Goal: Task Accomplishment & Management: Manage account settings

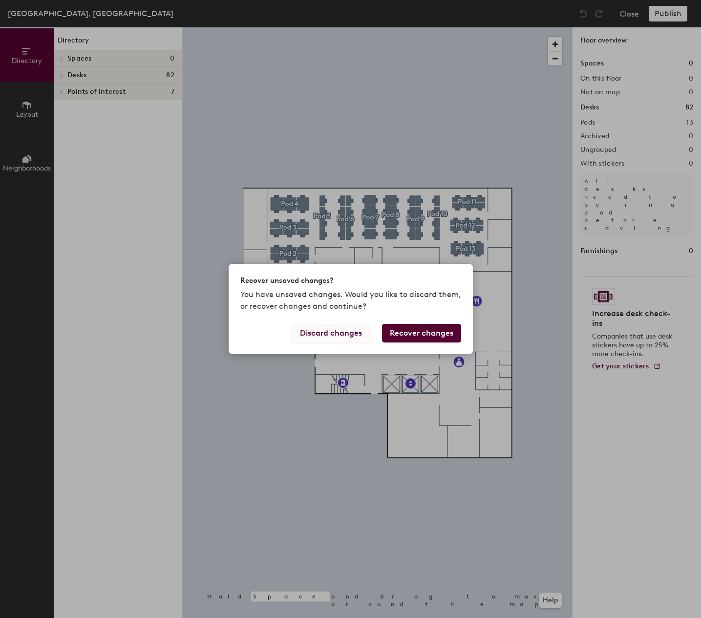
click at [327, 332] on button "Discard changes" at bounding box center [331, 333] width 79 height 19
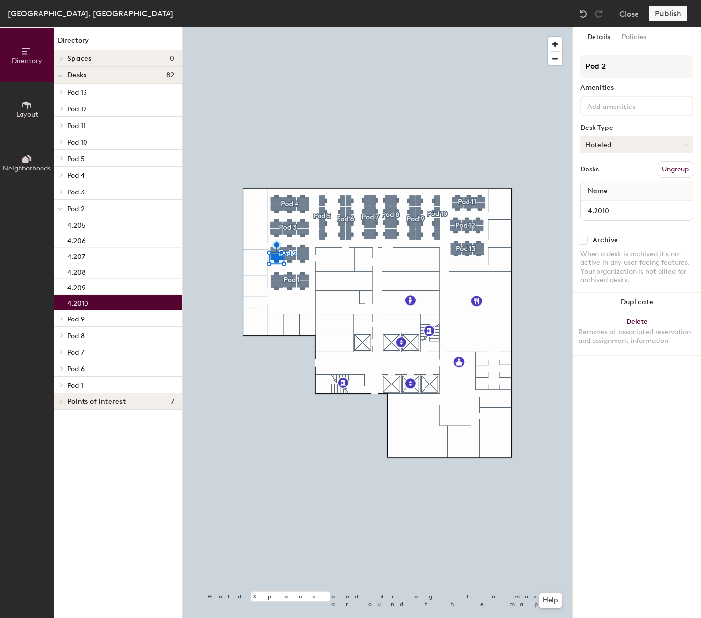
click at [635, 138] on button "Hoteled" at bounding box center [636, 145] width 113 height 18
click at [635, 127] on div "Desk Type" at bounding box center [636, 128] width 113 height 8
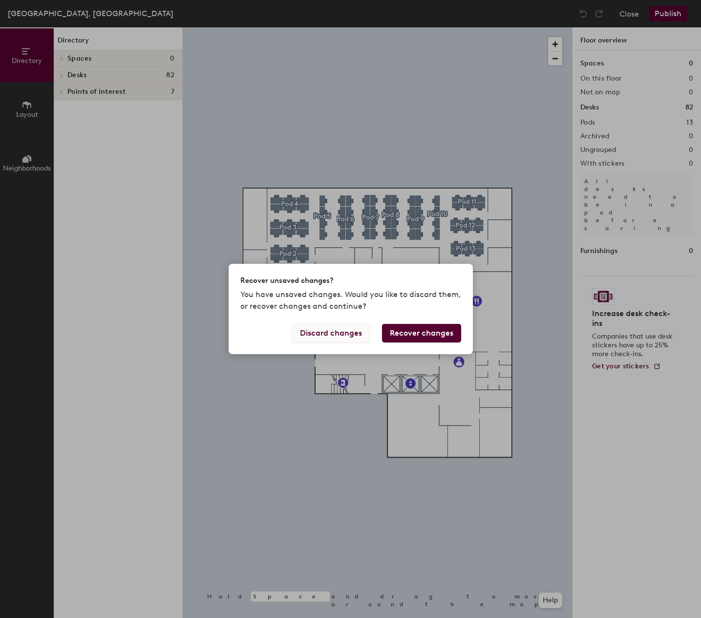
click at [351, 331] on button "Discard changes" at bounding box center [331, 333] width 79 height 19
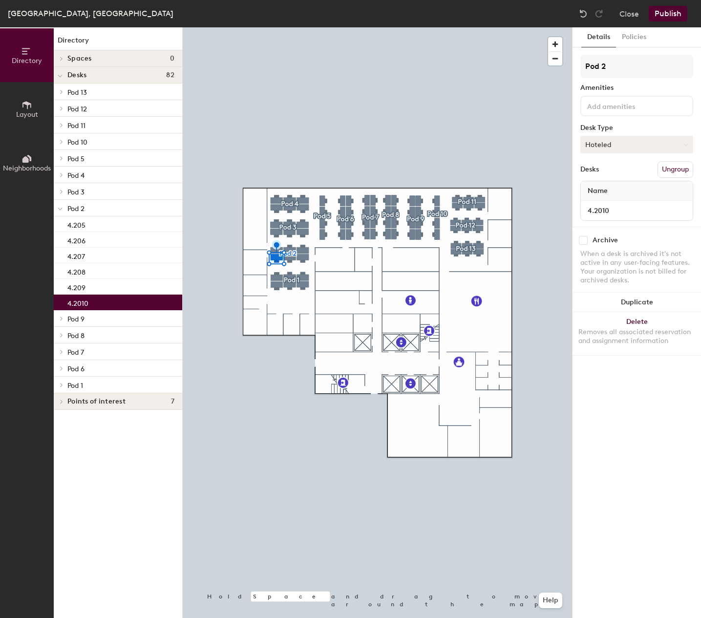
click at [613, 143] on button "Hoteled" at bounding box center [636, 145] width 113 height 18
click at [617, 177] on div "Assigned" at bounding box center [630, 175] width 98 height 15
click at [623, 210] on input "4.2010" at bounding box center [637, 211] width 108 height 14
click at [656, 243] on div "Archive" at bounding box center [636, 240] width 113 height 9
click at [619, 191] on div "Name" at bounding box center [637, 191] width 112 height 20
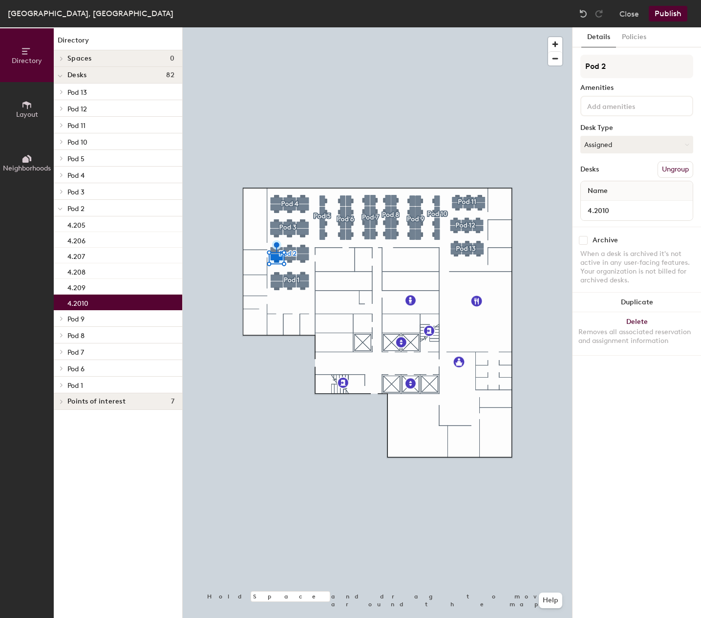
click at [620, 191] on div "Name" at bounding box center [637, 191] width 112 height 20
click at [607, 191] on span "Name" at bounding box center [598, 191] width 30 height 18
click at [603, 190] on span "Name" at bounding box center [598, 191] width 30 height 18
click at [304, 27] on div at bounding box center [377, 27] width 389 height 0
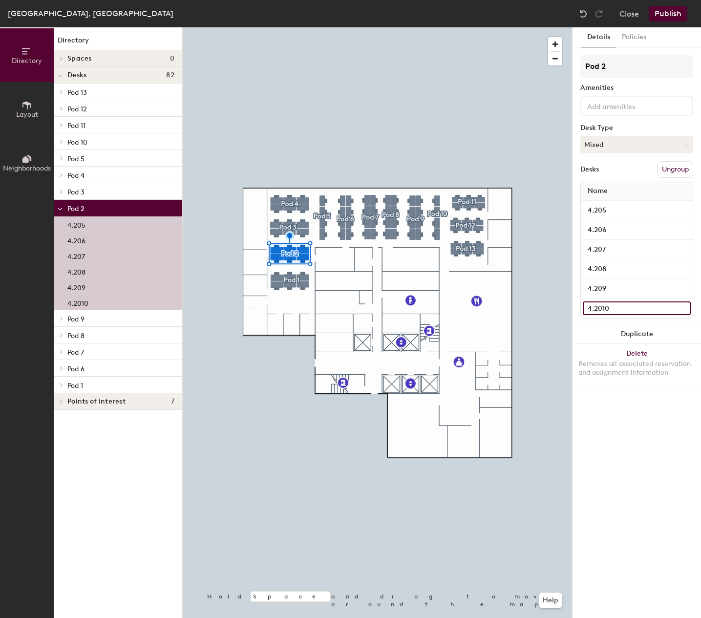
click at [595, 306] on input "4.2010" at bounding box center [637, 308] width 108 height 14
click at [629, 312] on input "4.2010" at bounding box center [637, 308] width 108 height 14
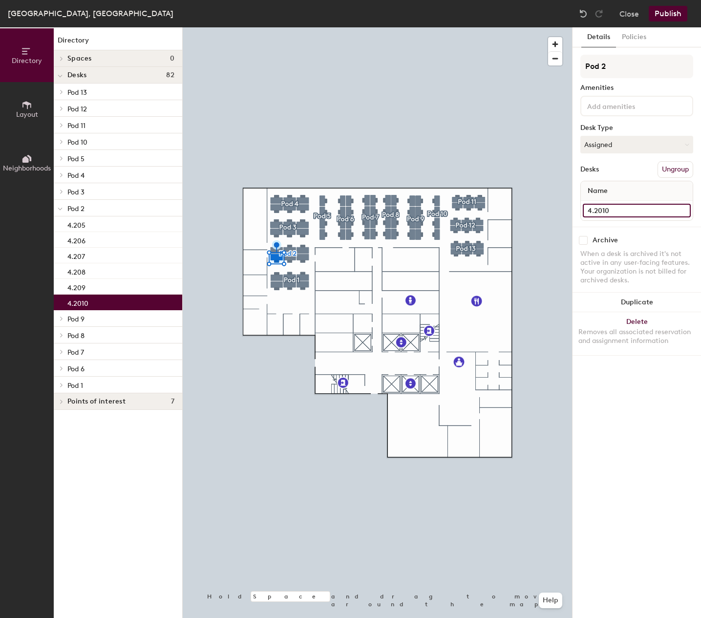
click at [640, 206] on input "4.2010" at bounding box center [637, 211] width 108 height 14
click at [680, 211] on input "4.2010" at bounding box center [637, 211] width 108 height 14
drag, startPoint x: 680, startPoint y: 226, endPoint x: 681, endPoint y: 220, distance: 5.9
click at [680, 226] on div "Pod 2 Amenities Desk Type Assigned Desks Ungroup Name 4.2010" at bounding box center [636, 141] width 113 height 172
click at [683, 212] on input "4.2010" at bounding box center [637, 211] width 108 height 14
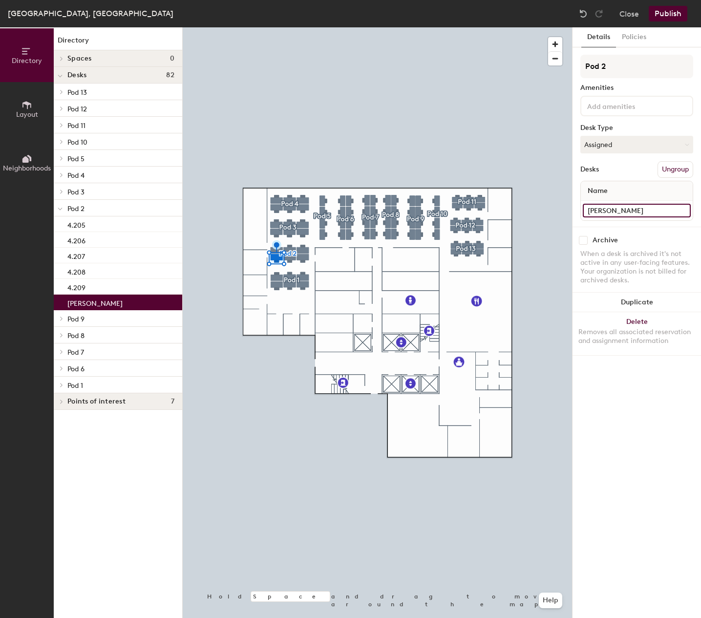
click at [625, 211] on input "Erwin" at bounding box center [637, 211] width 108 height 14
type input "Erwin Wibowo"
click at [652, 387] on div "Details Policies Pod 2 Amenities Desk Type Assigned Desks Ungroup Name Erwin Wi…" at bounding box center [637, 322] width 129 height 591
click at [660, 17] on button "Publish" at bounding box center [668, 14] width 39 height 16
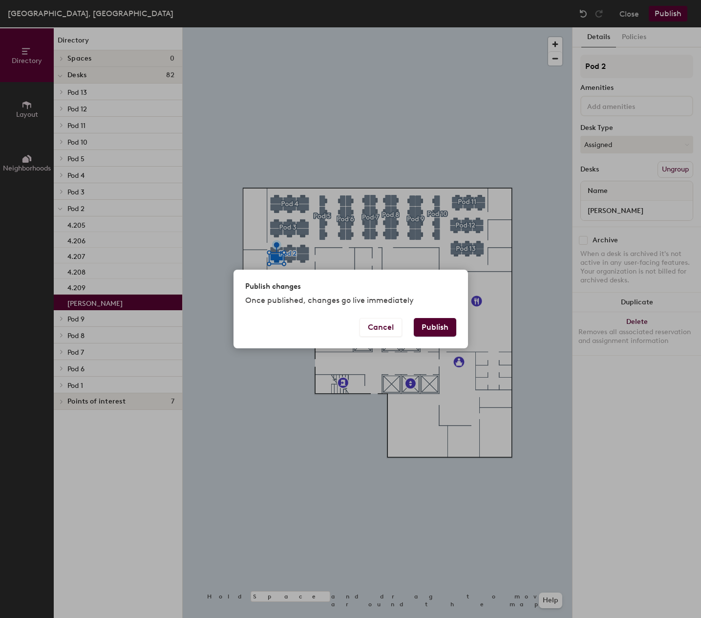
click at [446, 323] on button "Publish" at bounding box center [435, 327] width 43 height 19
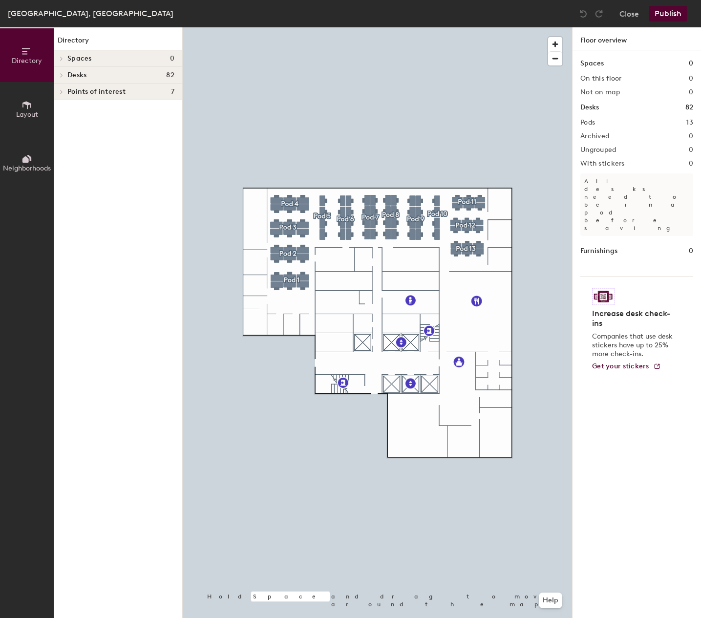
click at [277, 27] on div at bounding box center [377, 27] width 389 height 0
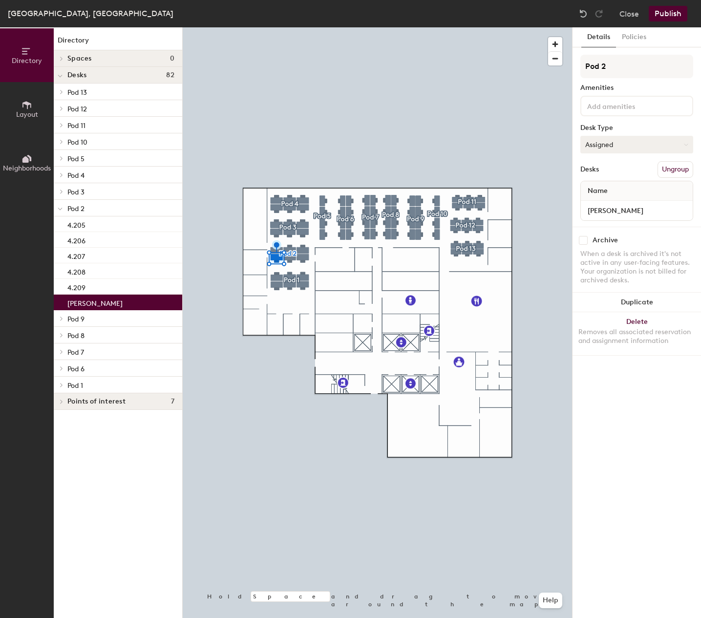
click at [602, 146] on button "Assigned" at bounding box center [636, 145] width 113 height 18
click at [602, 173] on div "Assigned" at bounding box center [630, 175] width 98 height 15
click at [613, 110] on input at bounding box center [629, 106] width 88 height 12
click at [638, 401] on div "Details Policies Pod 2 Amenities Adjustable Height Keyboard Laptop Stand Monito…" at bounding box center [637, 322] width 129 height 591
click at [616, 70] on input "Pod 2" at bounding box center [636, 66] width 113 height 23
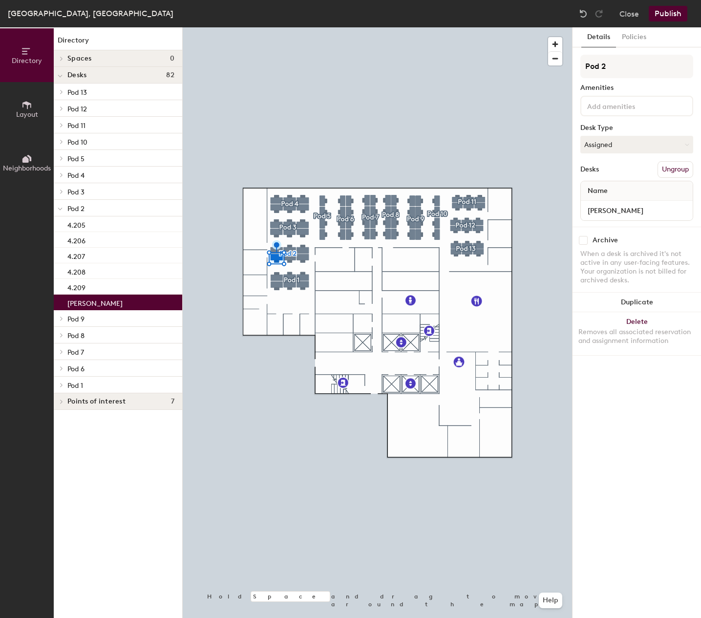
click at [628, 86] on div "Amenities" at bounding box center [636, 88] width 113 height 8
click at [654, 208] on input "Erwin Wibowo" at bounding box center [637, 211] width 108 height 14
click at [648, 209] on input "Erwin Wibowo" at bounding box center [637, 211] width 108 height 14
click at [637, 211] on input "Erwin Wibowo" at bounding box center [637, 211] width 108 height 14
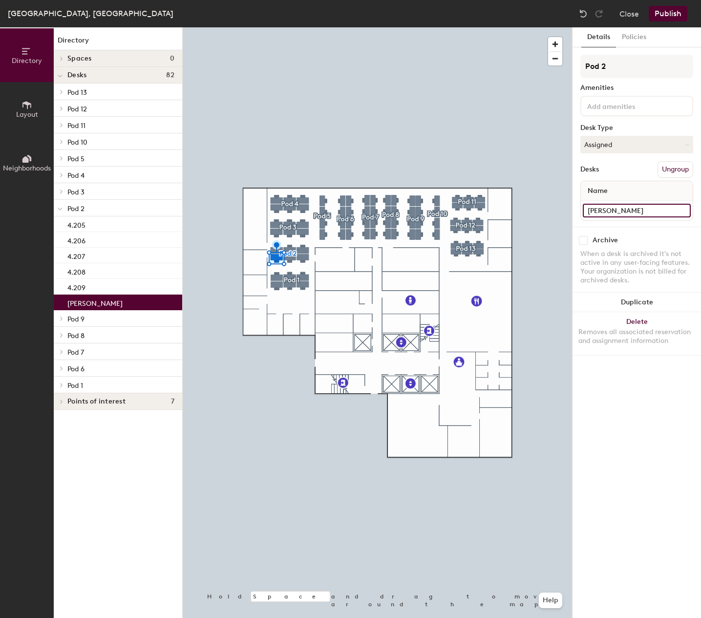
click at [623, 215] on input "Erwin Wibowo" at bounding box center [637, 211] width 108 height 14
type input "4.2010"
click at [645, 234] on div "Archive When a desk is archived it's not active in any user-facing features. Yo…" at bounding box center [637, 262] width 129 height 70
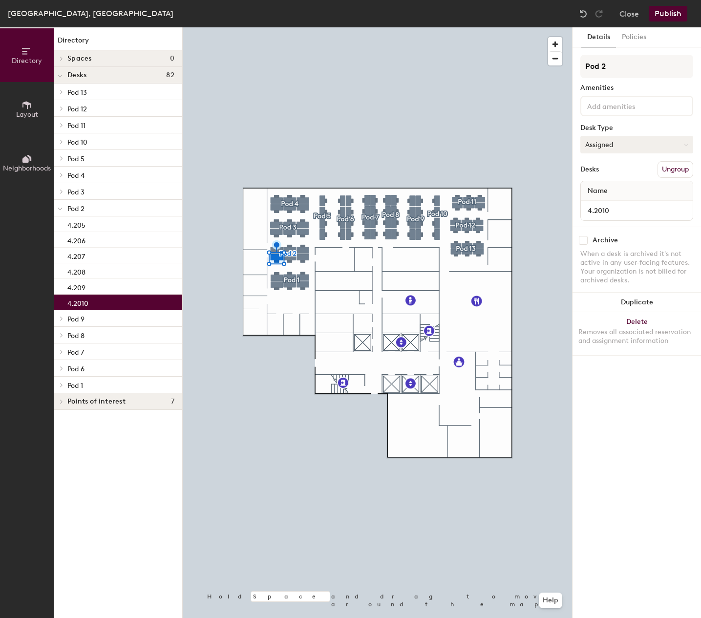
click at [638, 145] on button "Assigned" at bounding box center [636, 145] width 113 height 18
click at [640, 171] on div "Assigned" at bounding box center [630, 175] width 98 height 15
click at [676, 16] on button "Publish" at bounding box center [668, 14] width 39 height 16
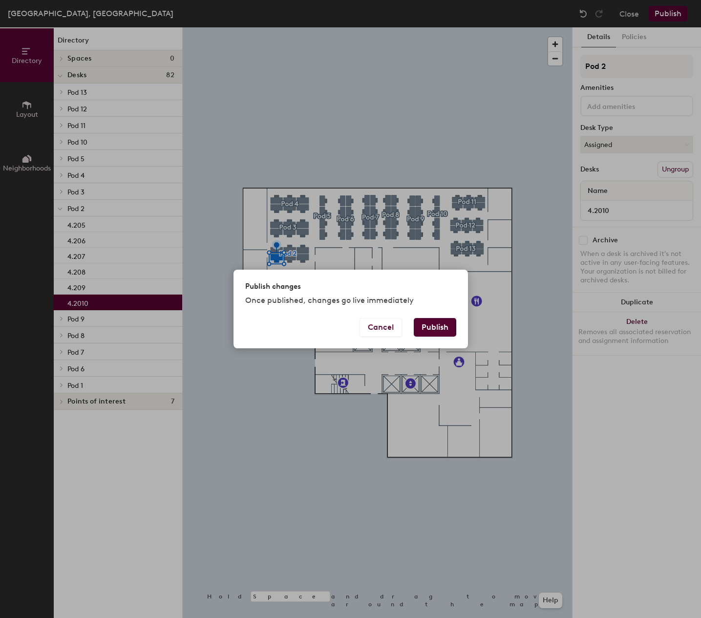
click at [431, 329] on button "Publish" at bounding box center [435, 327] width 43 height 19
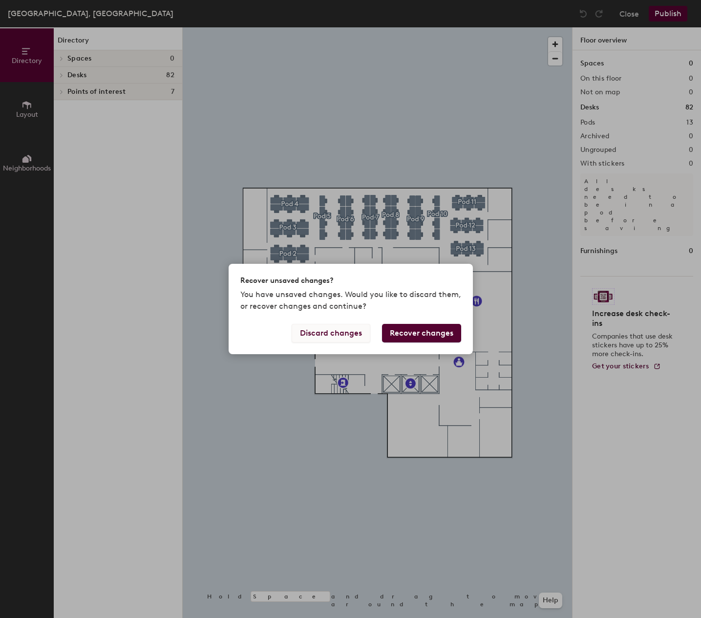
click at [356, 336] on button "Discard changes" at bounding box center [331, 333] width 79 height 19
